Goal: Check status: Check status

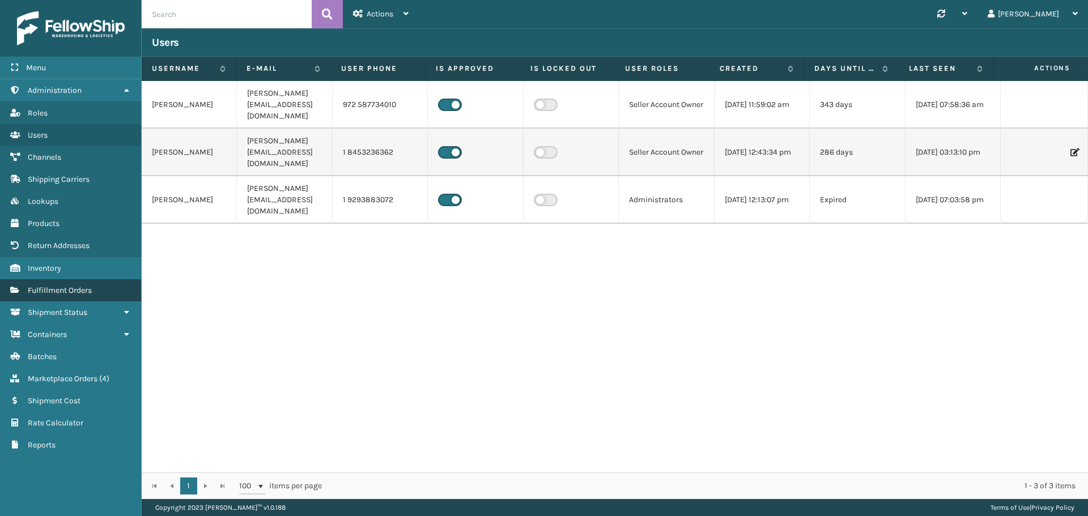
click at [63, 289] on span "Fulfillment Orders" at bounding box center [60, 290] width 64 height 10
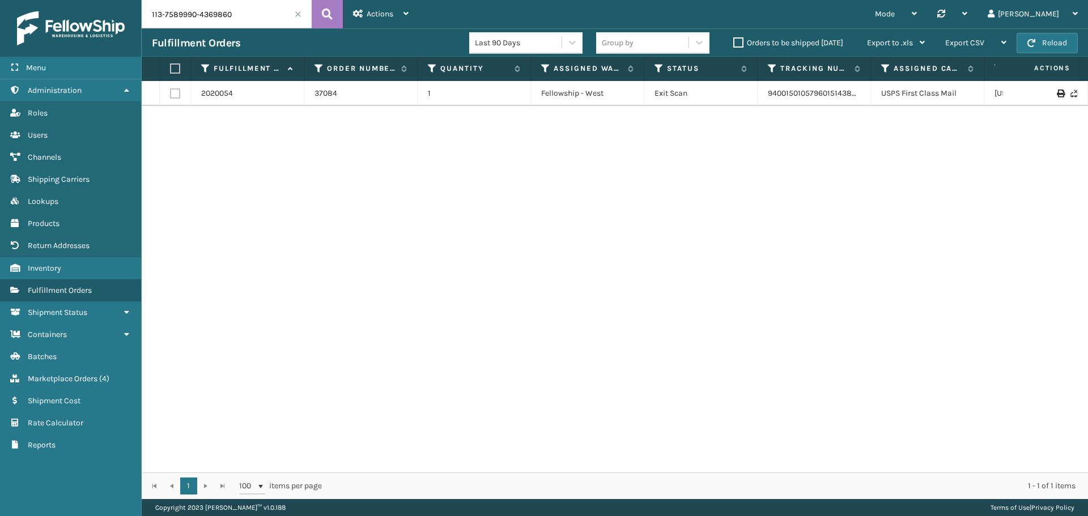
click at [245, 13] on input "113-7589990-4369860" at bounding box center [227, 14] width 170 height 28
paste input "2-0018496-5501866"
type input "112-0018496-5501866"
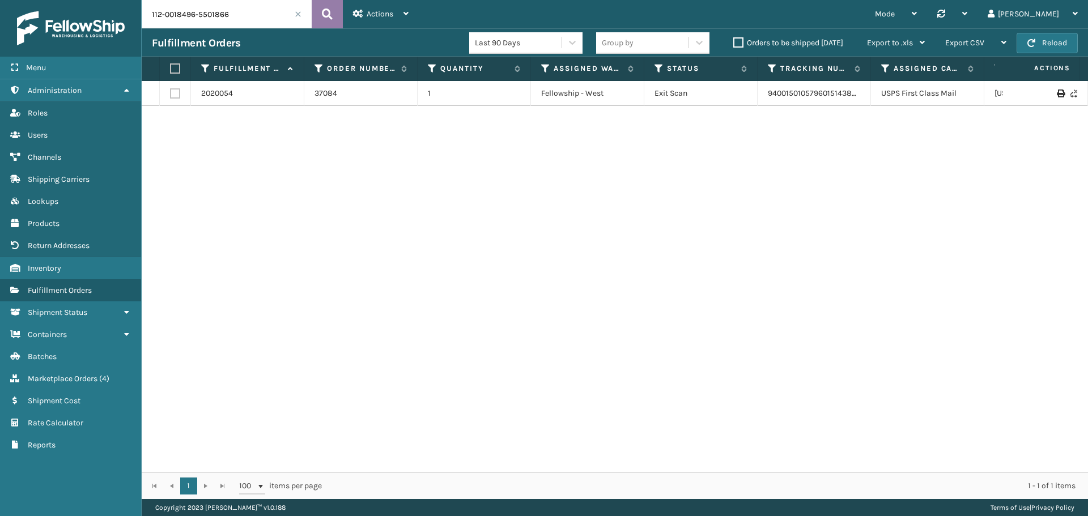
click at [337, 18] on button at bounding box center [327, 14] width 31 height 28
click at [219, 93] on link "2059223" at bounding box center [217, 93] width 32 height 11
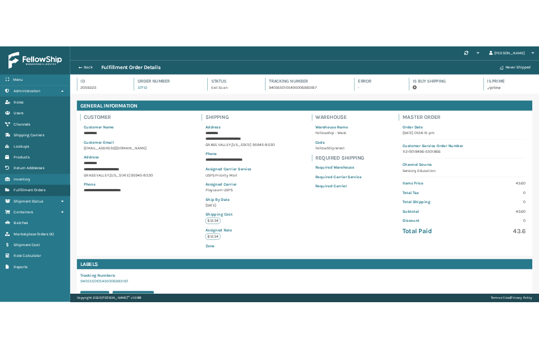
scroll to position [27, 946]
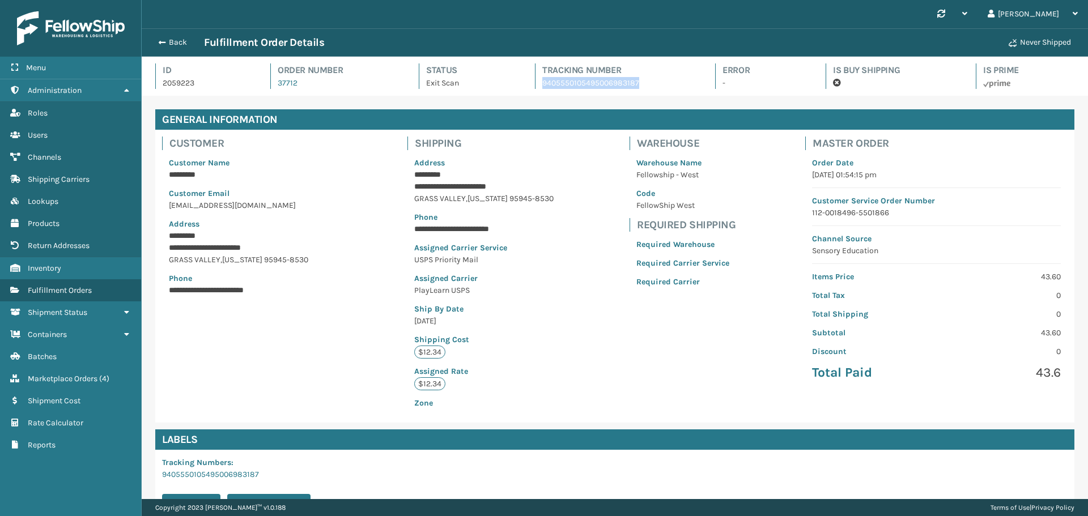
drag, startPoint x: 660, startPoint y: 82, endPoint x: 539, endPoint y: 87, distance: 121.3
click at [542, 87] on p "9405550105495006983187" at bounding box center [618, 83] width 152 height 12
copy p "9405550105495006983187"
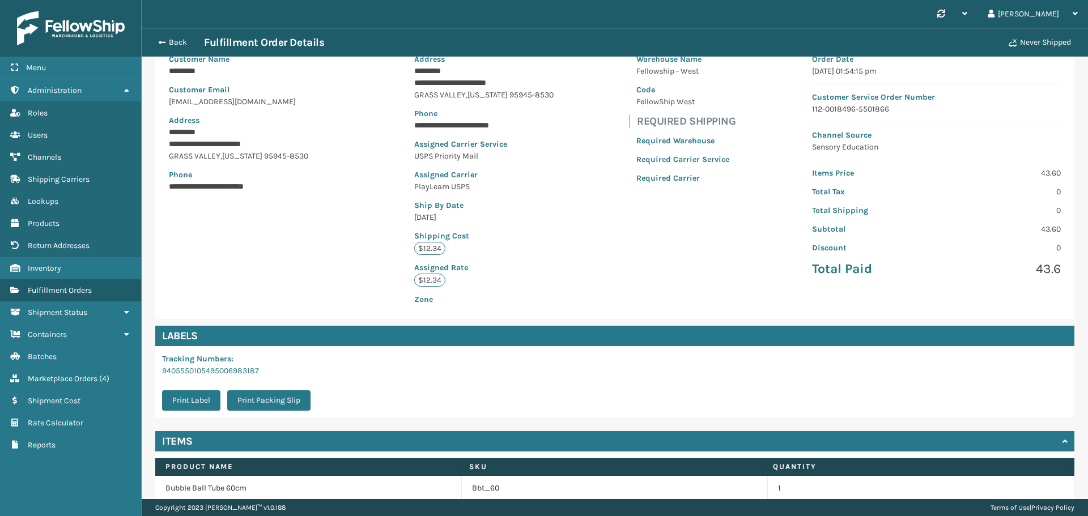
scroll to position [113, 0]
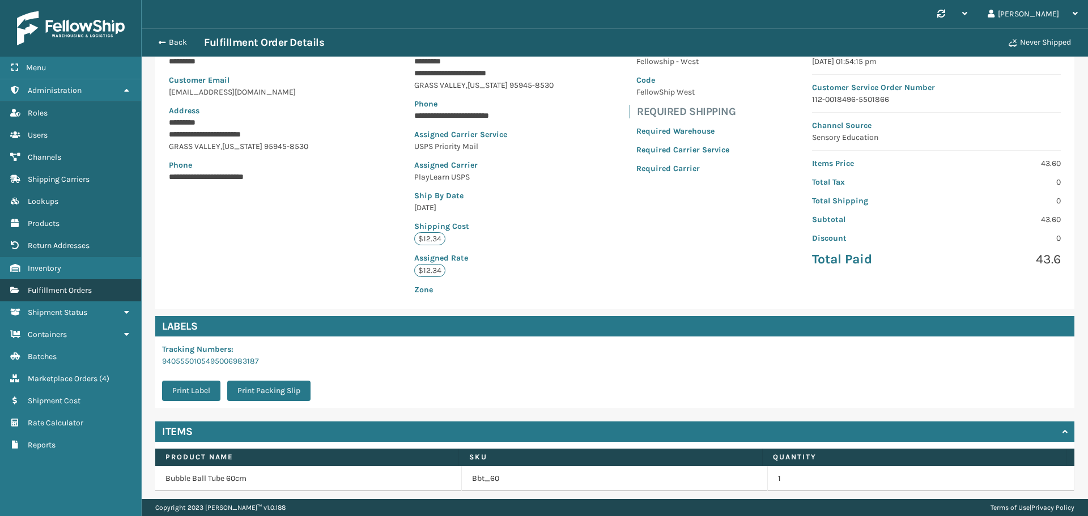
click at [64, 288] on span "Fulfillment Orders" at bounding box center [60, 290] width 64 height 10
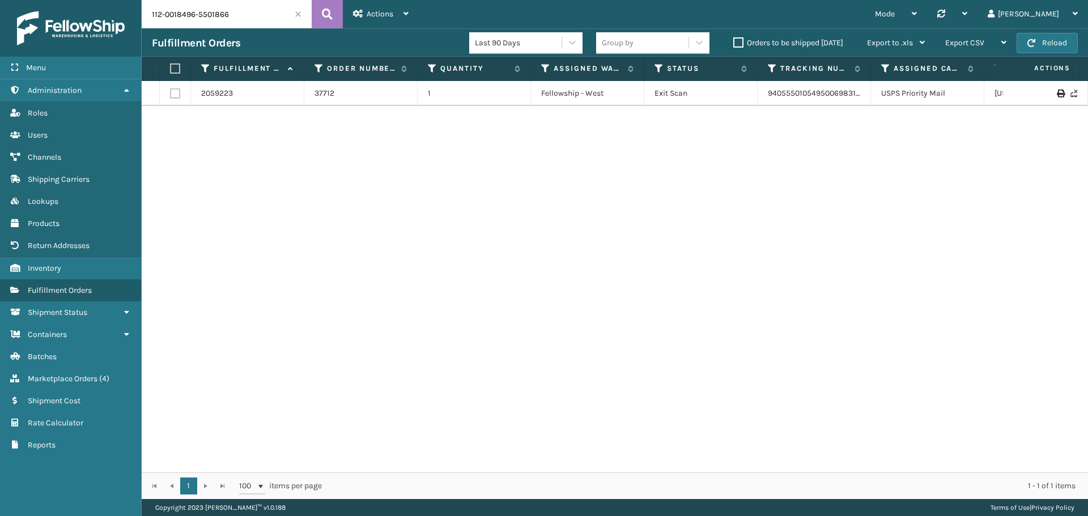
click at [235, 9] on input "112-0018496-5501866" at bounding box center [227, 14] width 170 height 28
paste input "3-7539283-9405819"
type input "113-7539283-9405819"
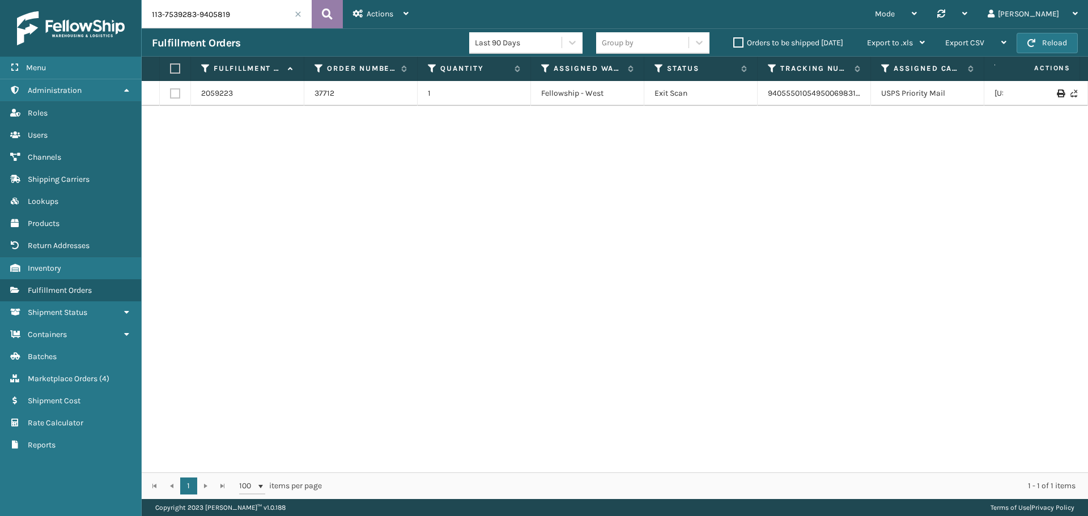
click at [331, 15] on icon at bounding box center [327, 14] width 11 height 17
click at [787, 94] on link "9400150105795019797731" at bounding box center [813, 93] width 91 height 10
click at [224, 92] on link "2061534" at bounding box center [216, 93] width 30 height 11
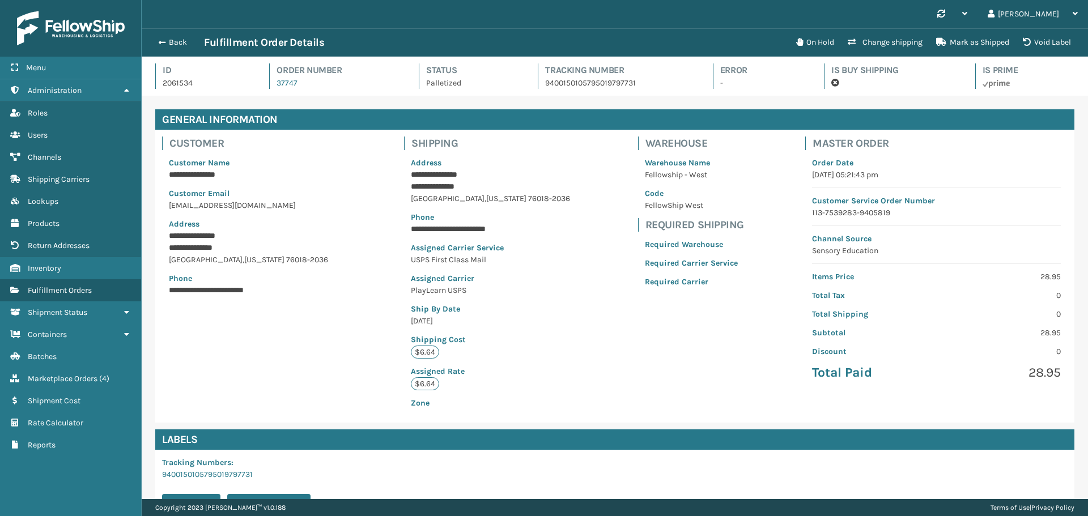
scroll to position [27, 946]
